Goal: Navigation & Orientation: Find specific page/section

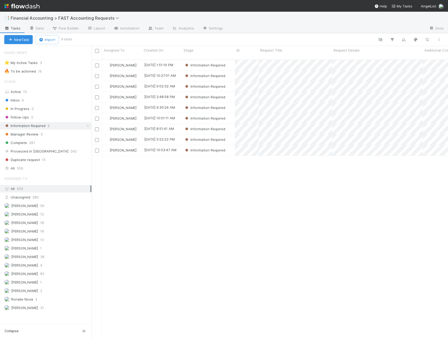
scroll to position [279, 352]
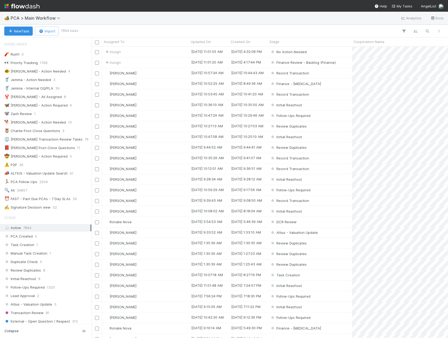
scroll to position [266, 0]
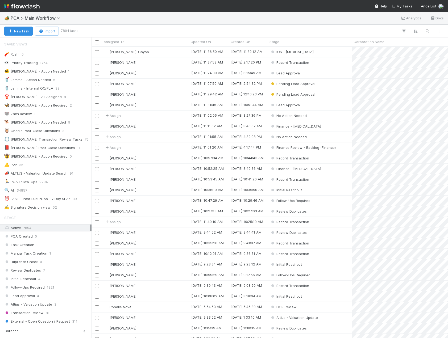
scroll to position [266, 0]
